Goal: Find specific page/section: Find specific page/section

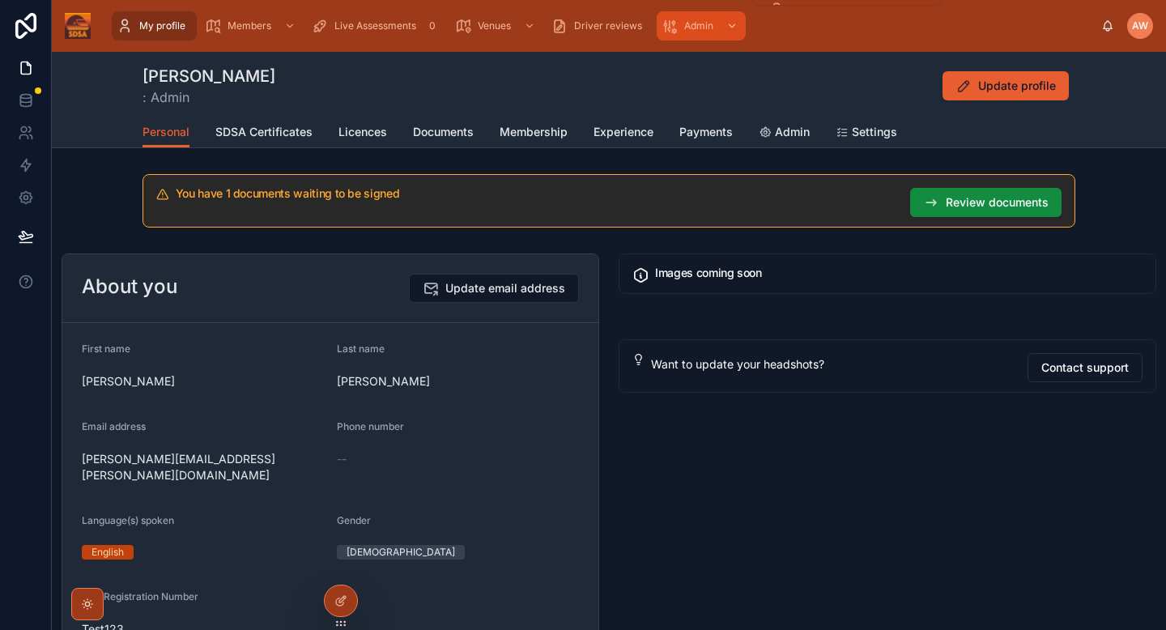
click at [693, 35] on div "Admin" at bounding box center [701, 26] width 79 height 26
